Goal: Communication & Community: Answer question/provide support

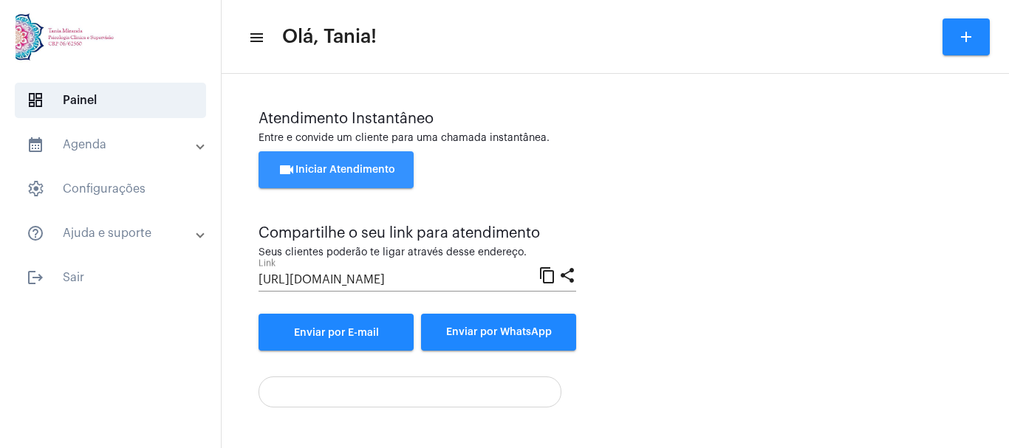
click at [329, 165] on span "videocam Iniciar Atendimento" at bounding box center [336, 170] width 117 height 10
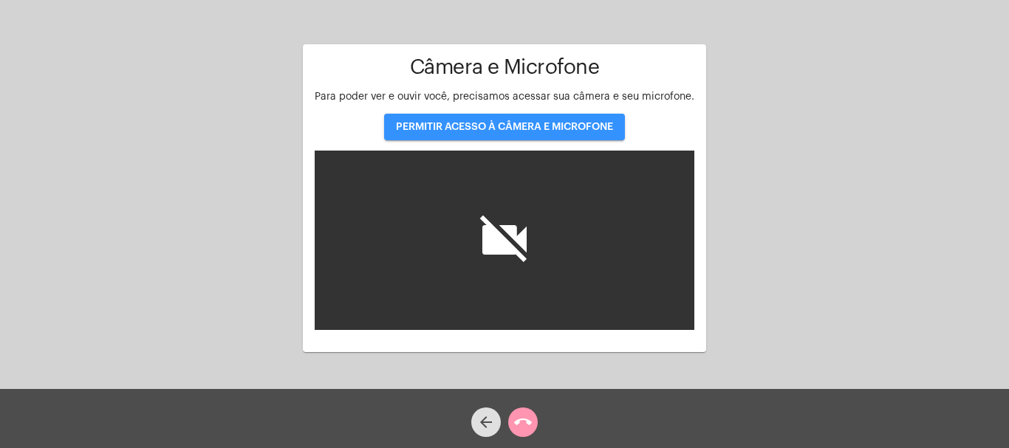
click at [475, 121] on button "PERMITIR ACESSO À CÂMERA E MICROFONE" at bounding box center [504, 127] width 241 height 27
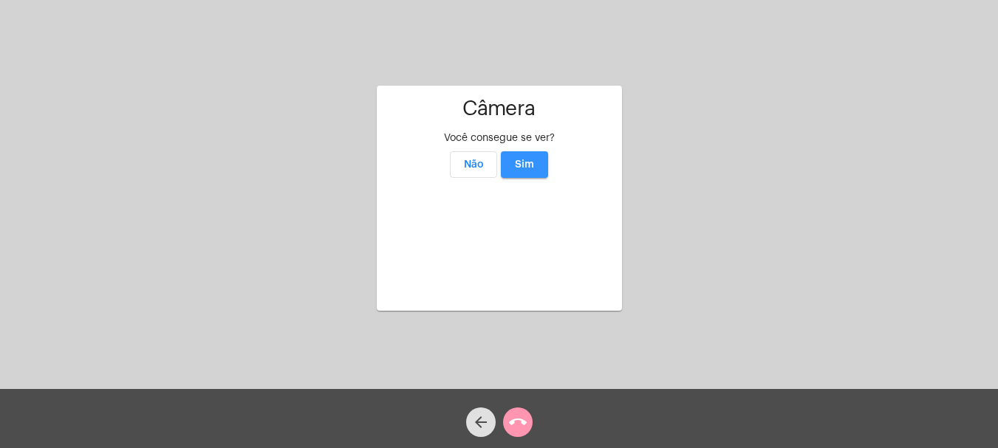
click at [529, 160] on span "Sim" at bounding box center [524, 165] width 19 height 10
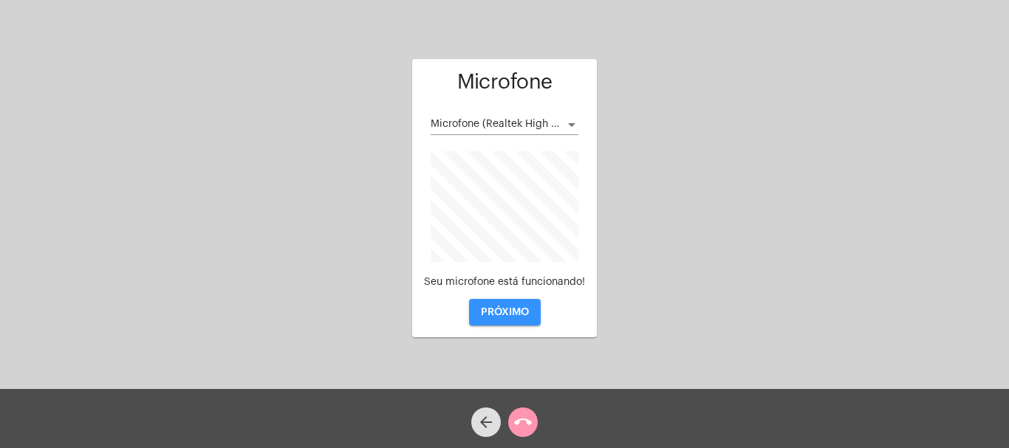
click at [502, 312] on span "PRÓXIMO" at bounding box center [505, 312] width 48 height 10
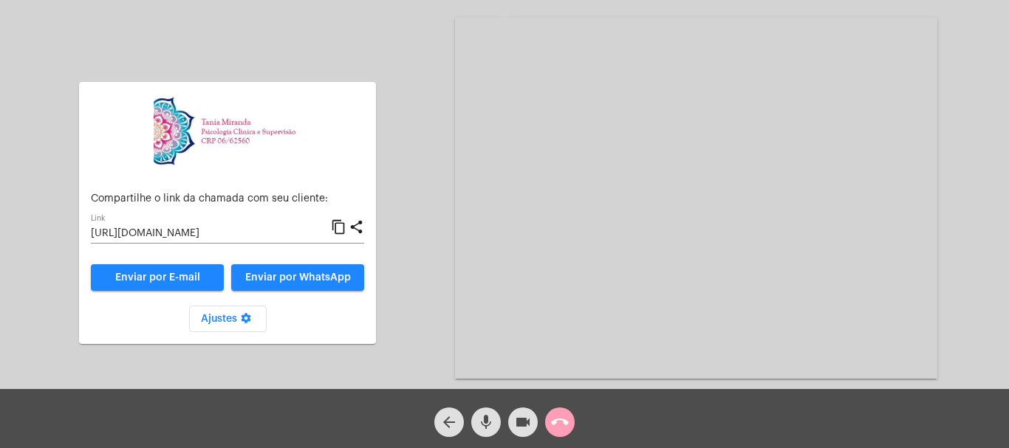
click at [561, 424] on mat-icon "call_end" at bounding box center [560, 423] width 18 height 18
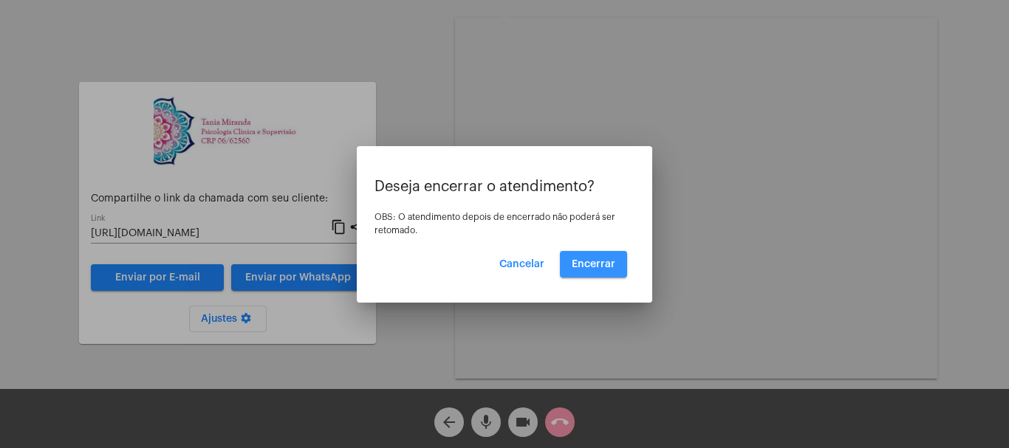
click at [598, 259] on span "Encerrar" at bounding box center [594, 264] width 44 height 10
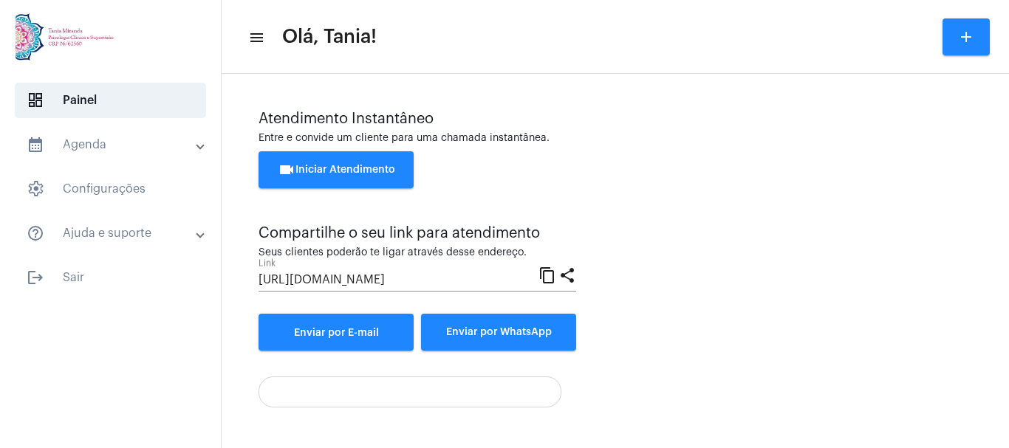
scroll to position [103, 0]
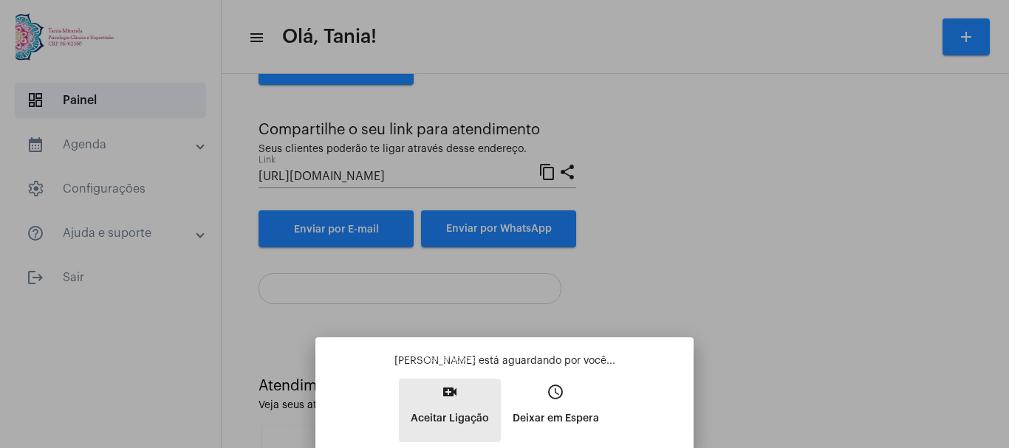
click at [455, 391] on mat-icon "video_call" at bounding box center [450, 392] width 18 height 18
